Goal: Participate in discussion

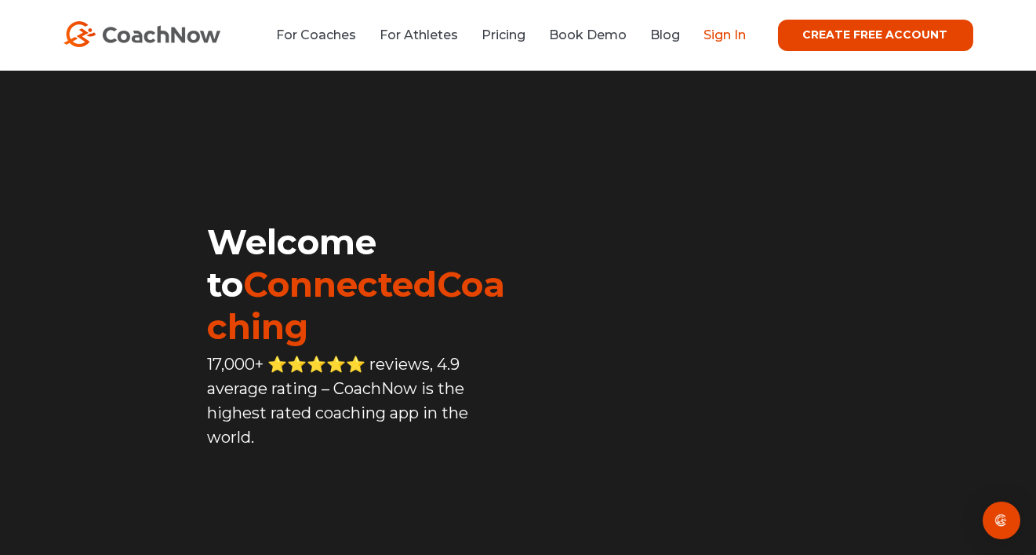
click at [726, 38] on link "Sign In" at bounding box center [725, 34] width 42 height 15
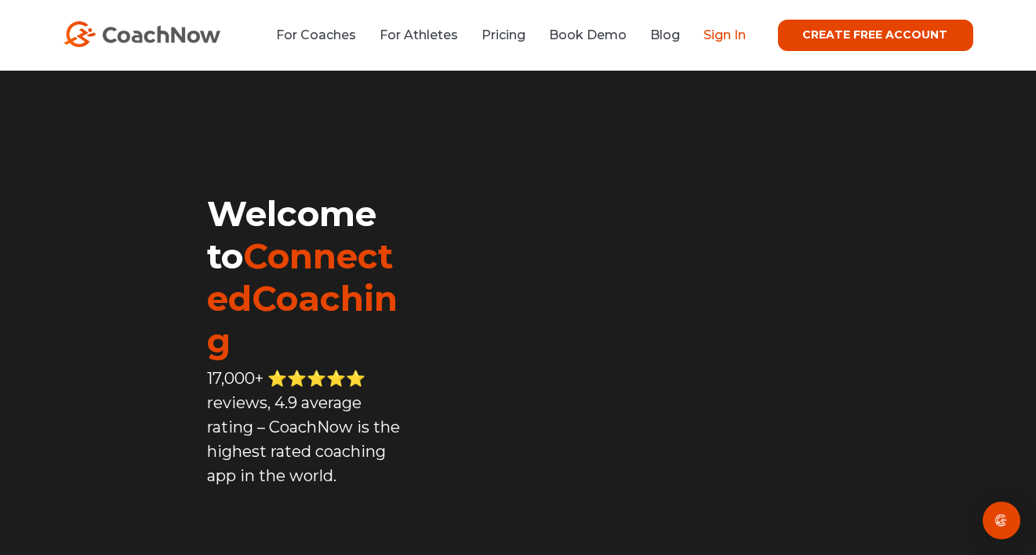
click at [728, 41] on link "Sign In" at bounding box center [725, 34] width 42 height 15
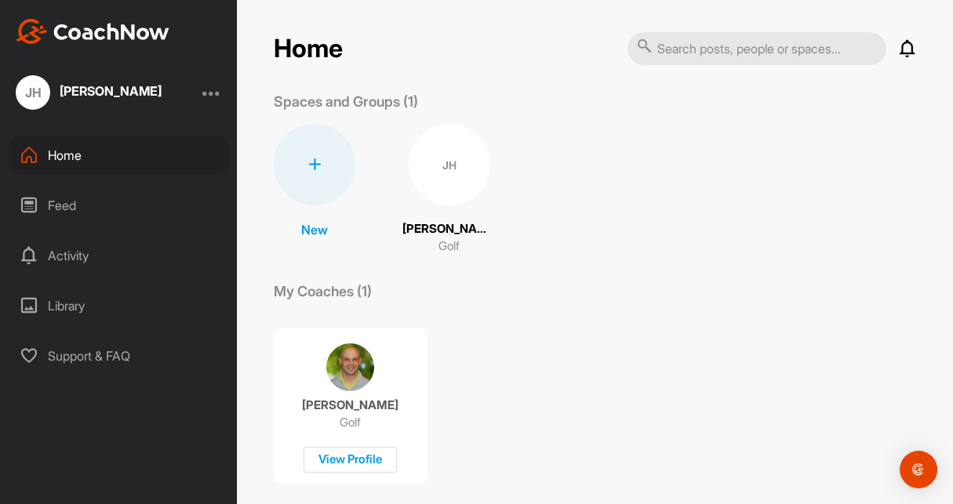
click at [899, 43] on icon at bounding box center [907, 48] width 19 height 19
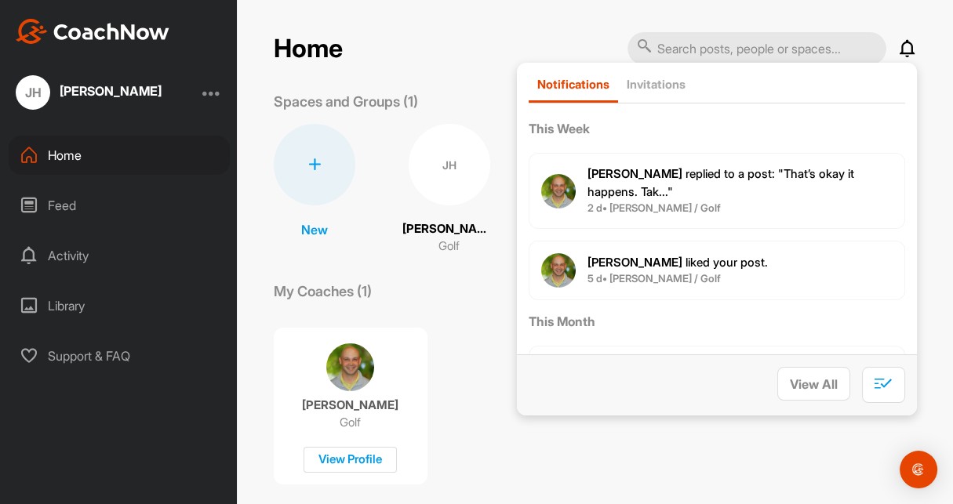
click at [763, 176] on span "[PERSON_NAME] replied to a post : "That’s okay it happens. Tak..."" at bounding box center [720, 182] width 267 height 33
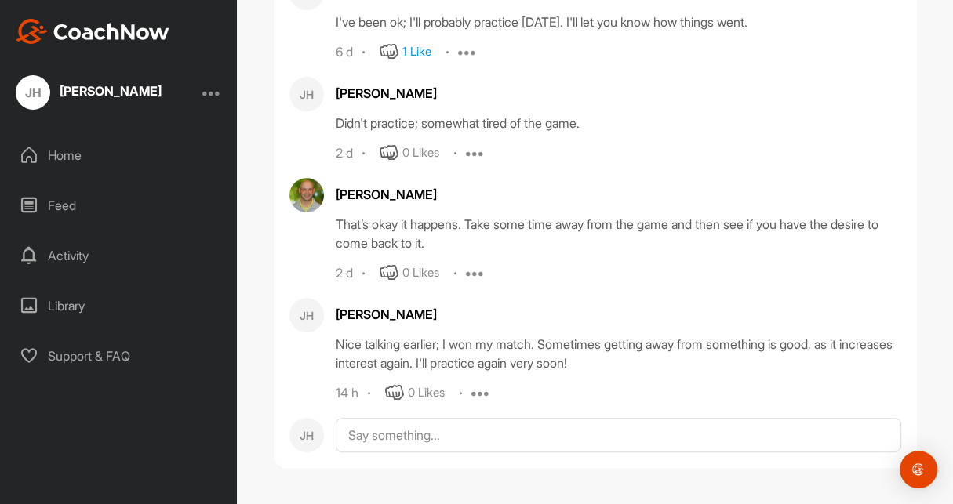
scroll to position [119122, 0]
